Goal: Transaction & Acquisition: Purchase product/service

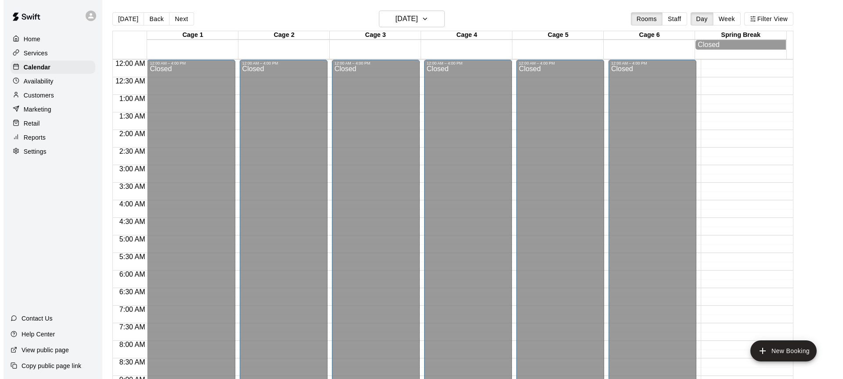
scroll to position [486, 0]
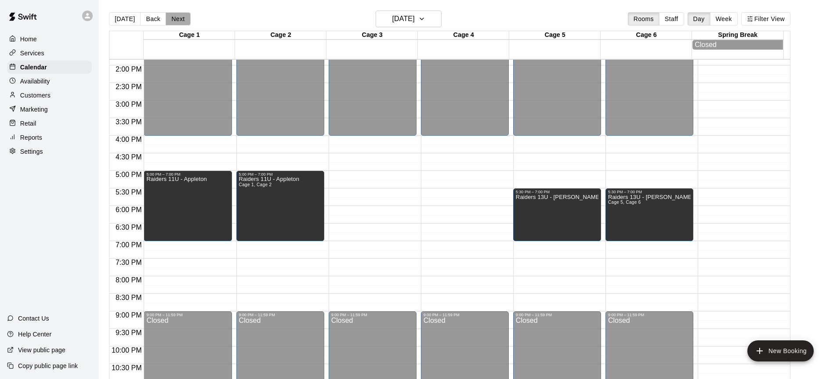
click at [167, 16] on button "Next" at bounding box center [178, 18] width 25 height 13
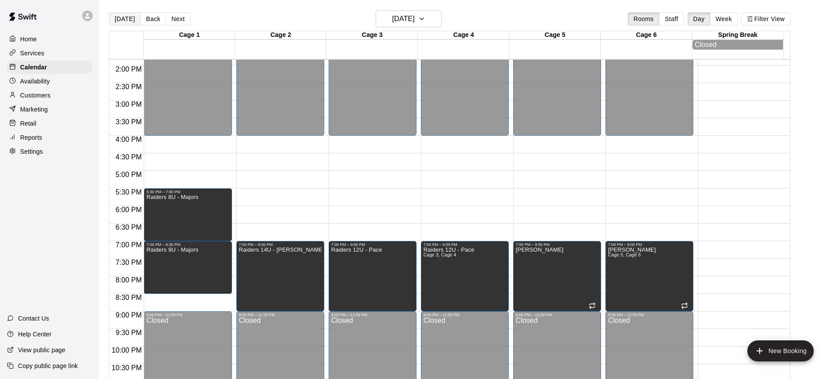
click at [132, 18] on button "[DATE]" at bounding box center [125, 18] width 32 height 13
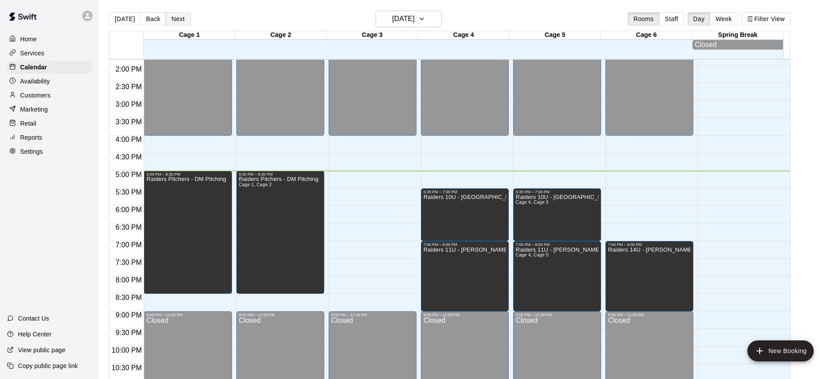
click at [171, 23] on button "Next" at bounding box center [178, 18] width 25 height 13
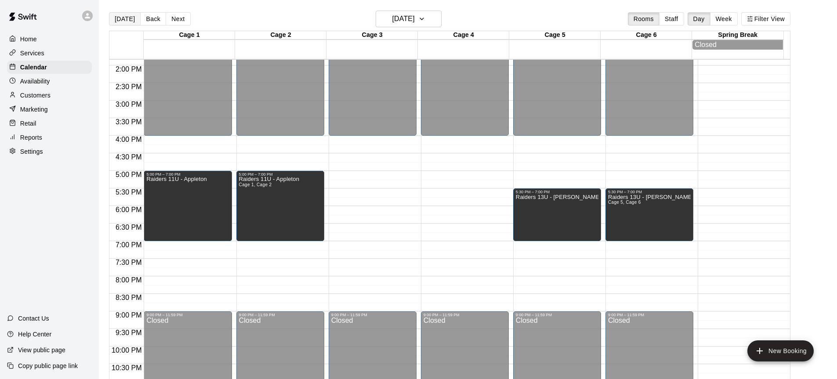
click at [118, 20] on button "[DATE]" at bounding box center [125, 18] width 32 height 13
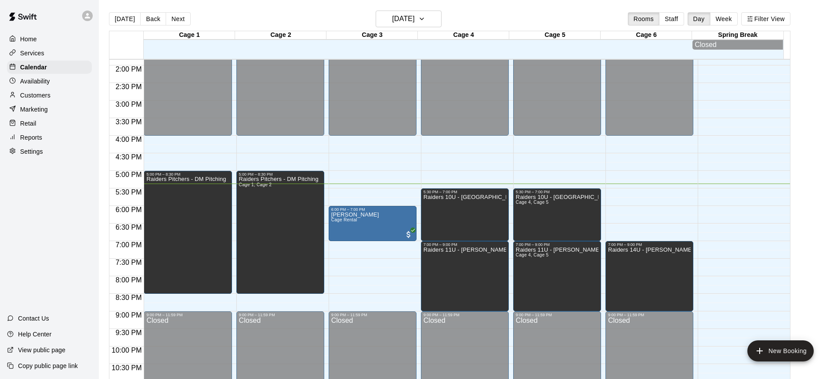
click at [42, 98] on p "Customers" at bounding box center [35, 95] width 30 height 9
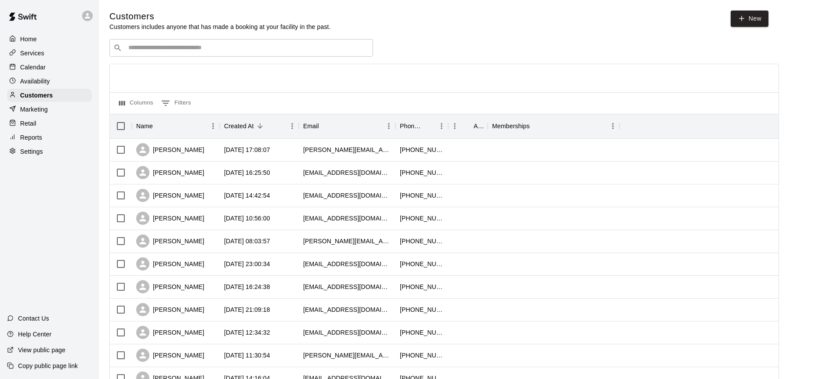
click at [25, 121] on div "Retail" at bounding box center [49, 123] width 85 height 13
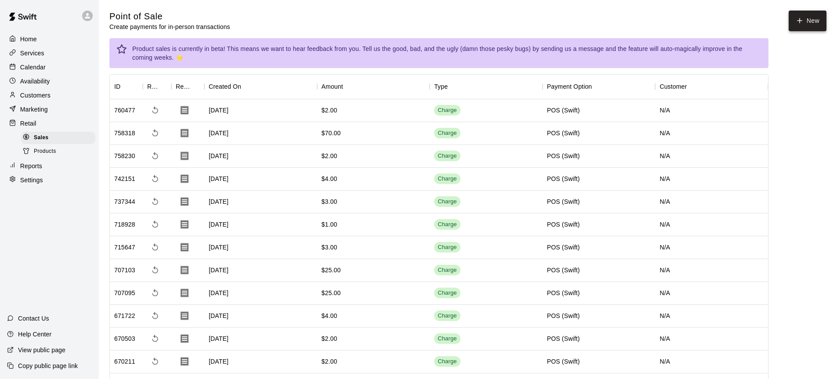
click at [811, 17] on button "New" at bounding box center [807, 21] width 38 height 21
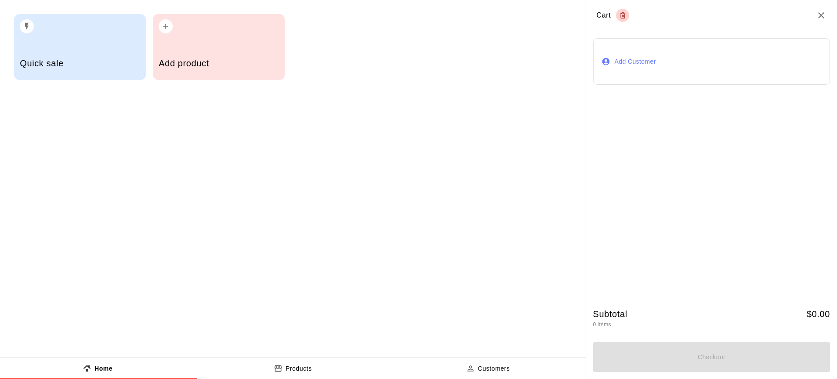
click at [812, 30] on h2 "Cart" at bounding box center [711, 15] width 251 height 31
click at [98, 58] on h5 "Quick sale" at bounding box center [80, 64] width 120 height 12
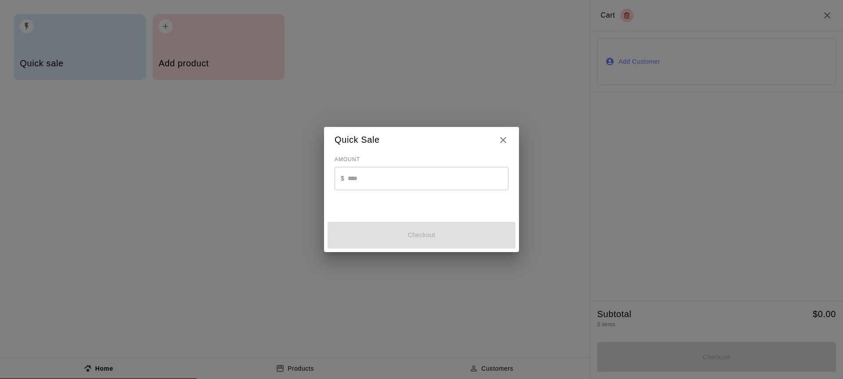
click at [492, 179] on input "text" at bounding box center [428, 178] width 161 height 23
type input "*"
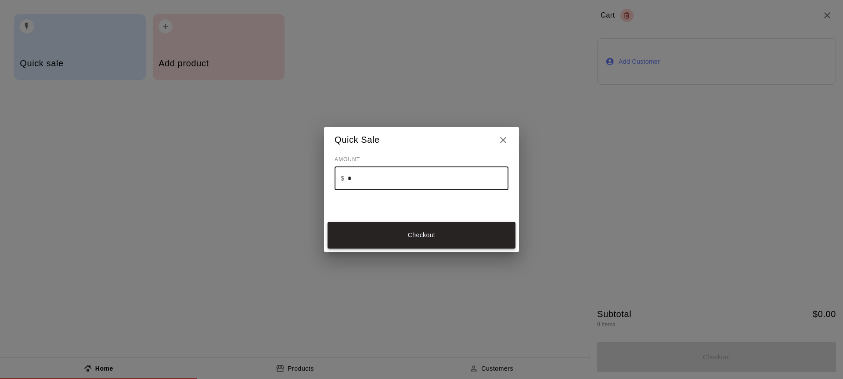
click at [431, 232] on button "Checkout" at bounding box center [422, 235] width 188 height 26
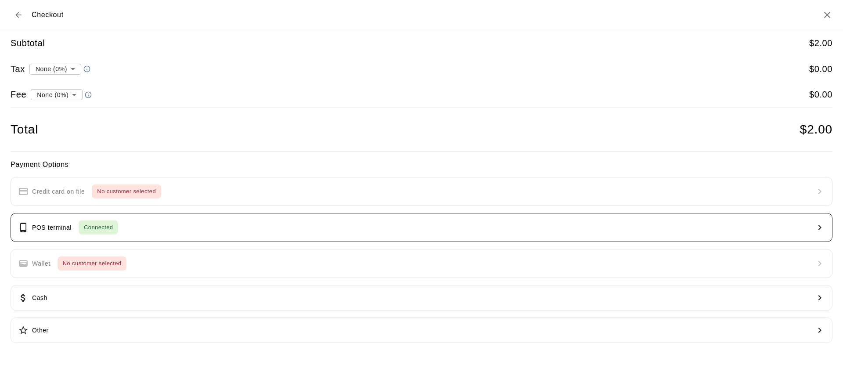
click at [277, 222] on button "POS terminal Connected" at bounding box center [422, 227] width 822 height 29
